Goal: Browse casually: Explore the website without a specific task or goal

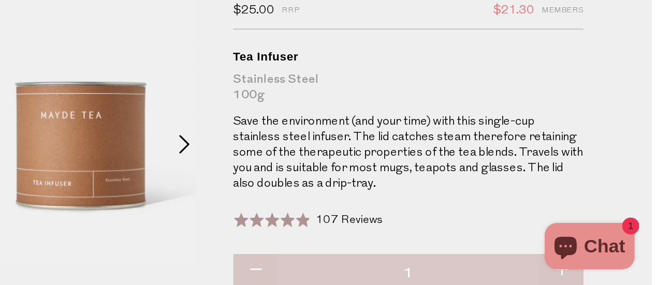
click at [343, 189] on span at bounding box center [343, 190] width 12 height 12
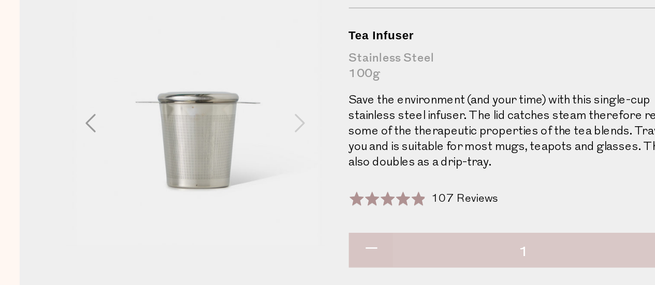
scroll to position [14, 0]
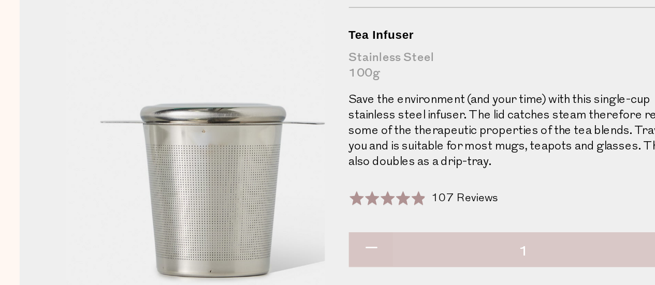
click at [262, 196] on img at bounding box center [281, 164] width 311 height 367
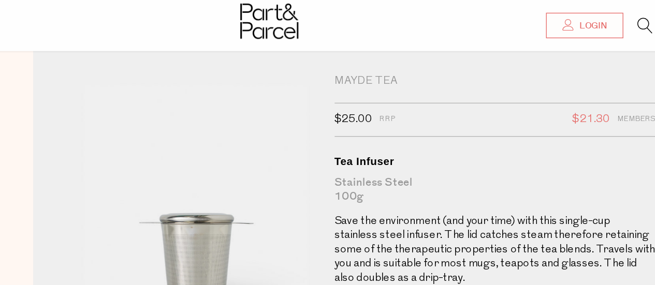
scroll to position [0, 0]
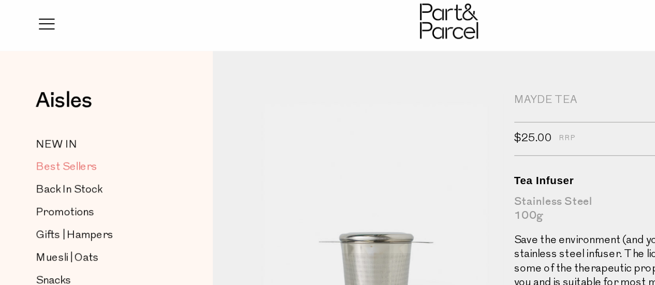
click at [52, 123] on span "Best Sellers" at bounding box center [48, 122] width 45 height 12
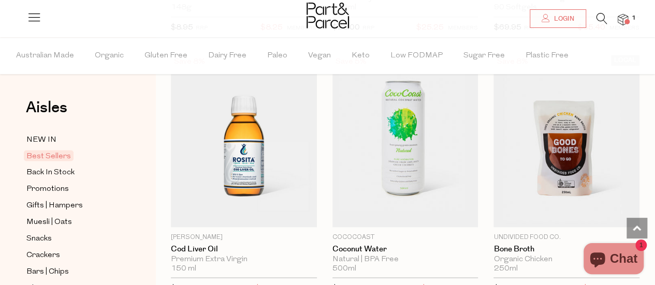
scroll to position [884, 0]
click at [67, 221] on span "Muesli | Oats" at bounding box center [49, 222] width 46 height 12
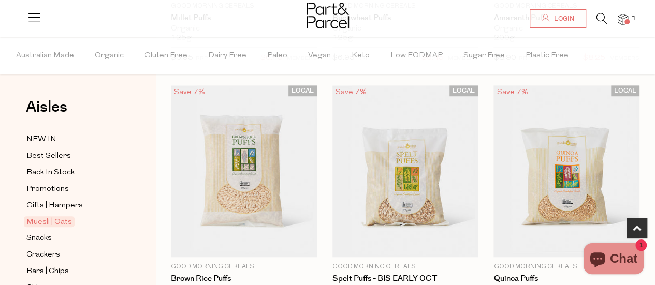
scroll to position [313, 0]
